Goal: Task Accomplishment & Management: Manage account settings

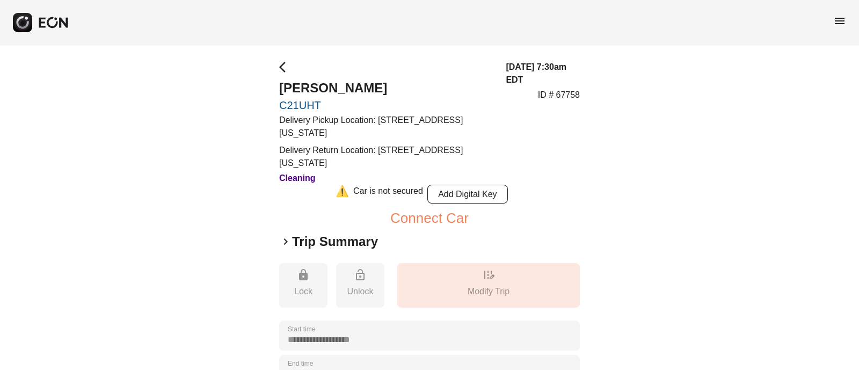
scroll to position [249, 0]
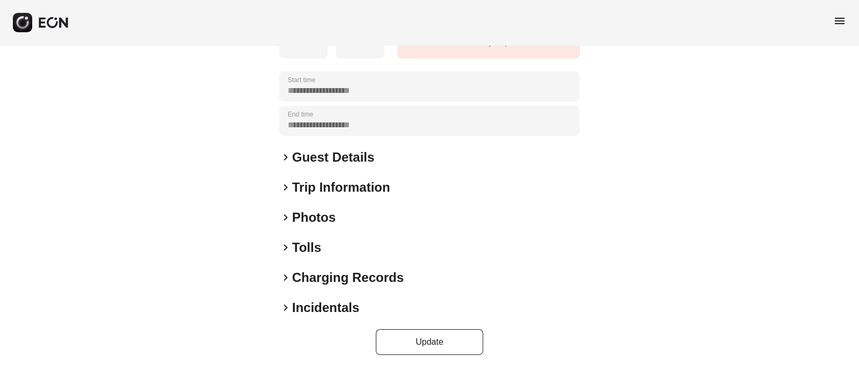
click at [286, 189] on span "keyboard_arrow_right" at bounding box center [285, 187] width 13 height 13
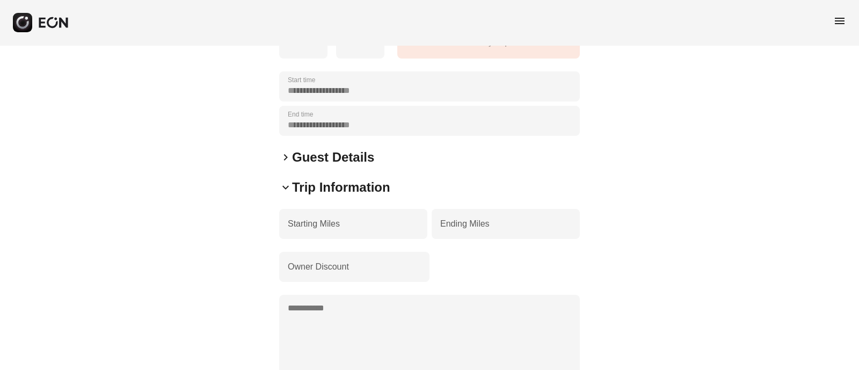
click at [286, 189] on span "keyboard_arrow_down" at bounding box center [285, 187] width 13 height 13
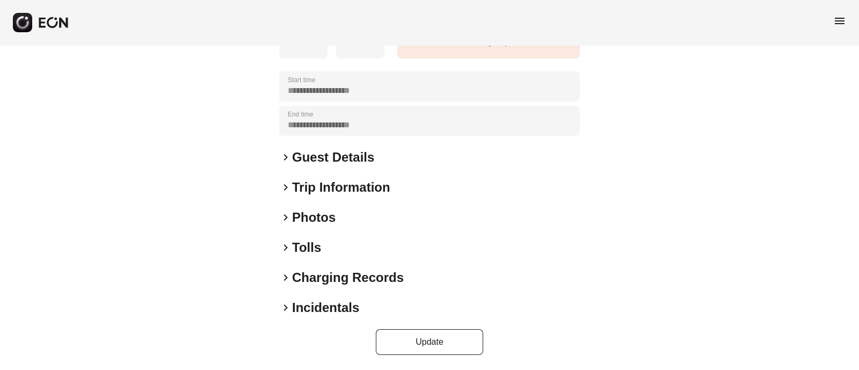
click at [287, 218] on span "keyboard_arrow_right" at bounding box center [285, 217] width 13 height 13
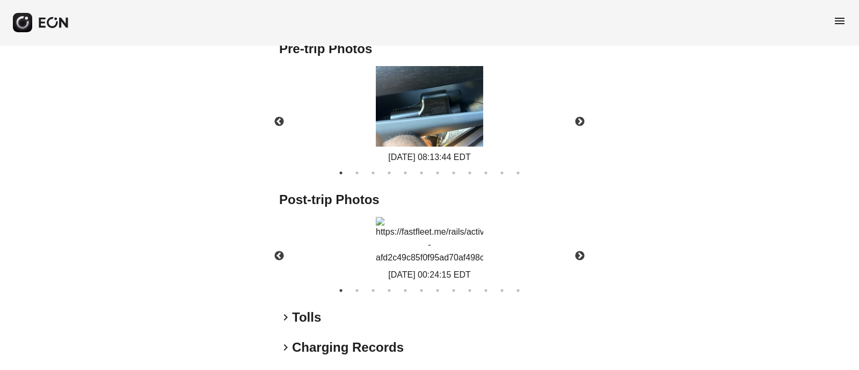
scroll to position [670, 0]
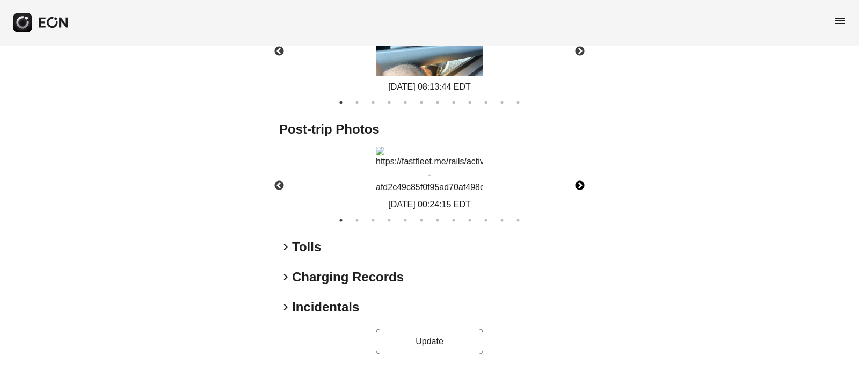
click at [579, 171] on button "Next" at bounding box center [580, 186] width 38 height 38
click at [279, 167] on button "Previous" at bounding box center [279, 186] width 38 height 38
click at [583, 168] on button "Next" at bounding box center [580, 186] width 38 height 38
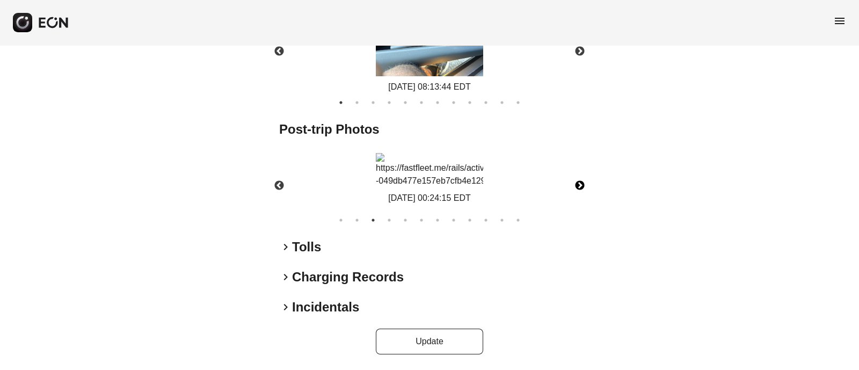
click at [583, 168] on button "Next" at bounding box center [580, 186] width 38 height 38
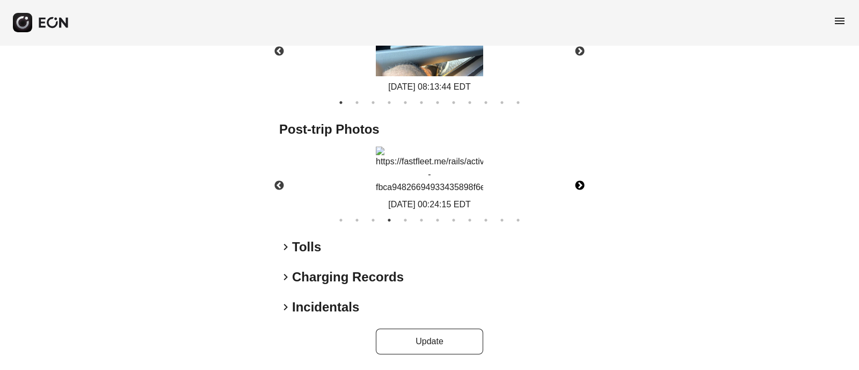
click at [577, 169] on button "Next" at bounding box center [580, 186] width 38 height 38
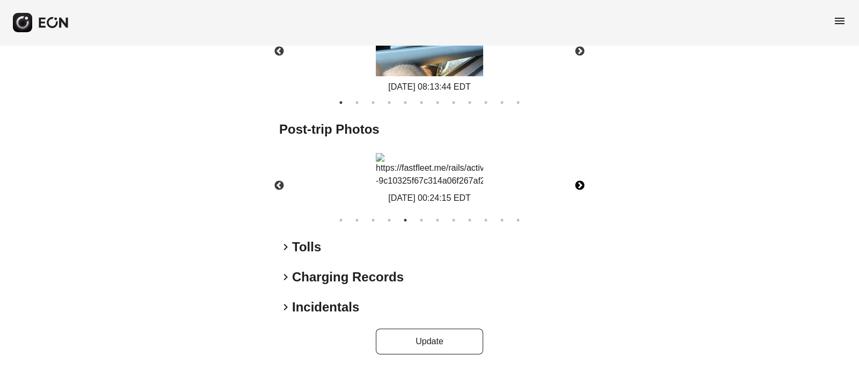
click at [577, 169] on button "Next" at bounding box center [580, 186] width 38 height 38
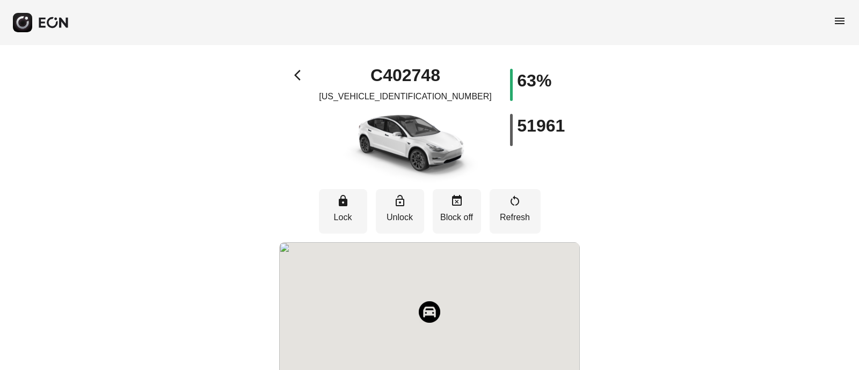
select select "**"
